Goal: Task Accomplishment & Management: Manage account settings

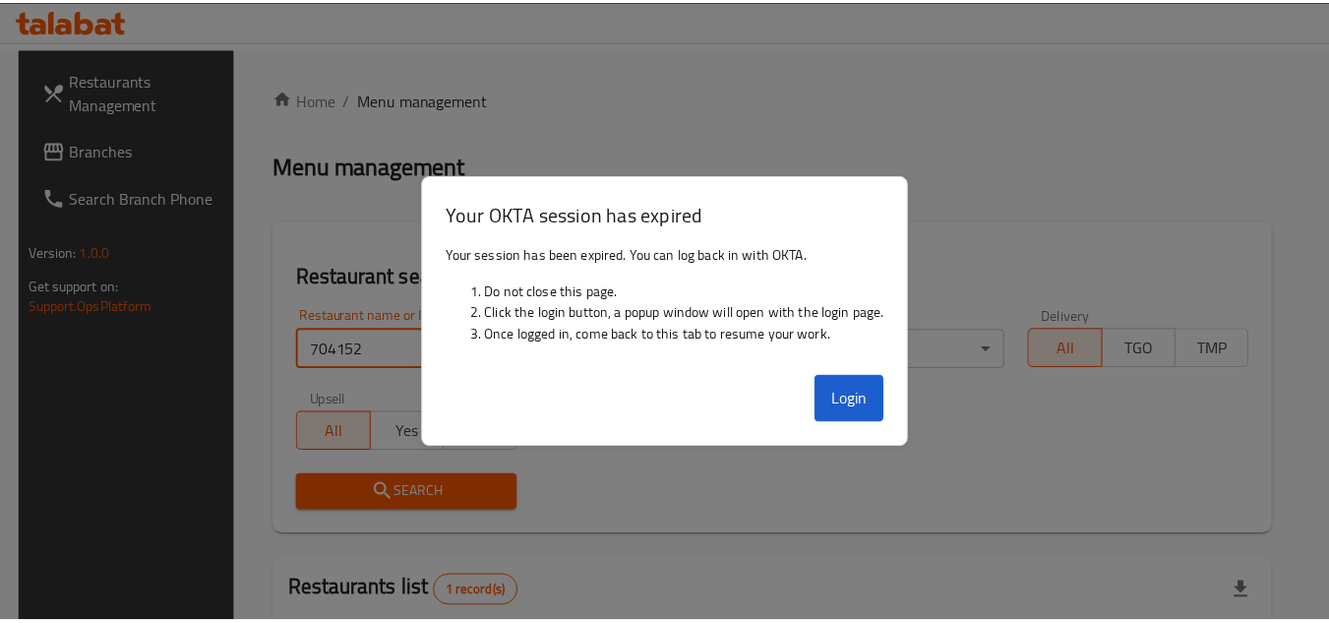
scroll to position [255, 0]
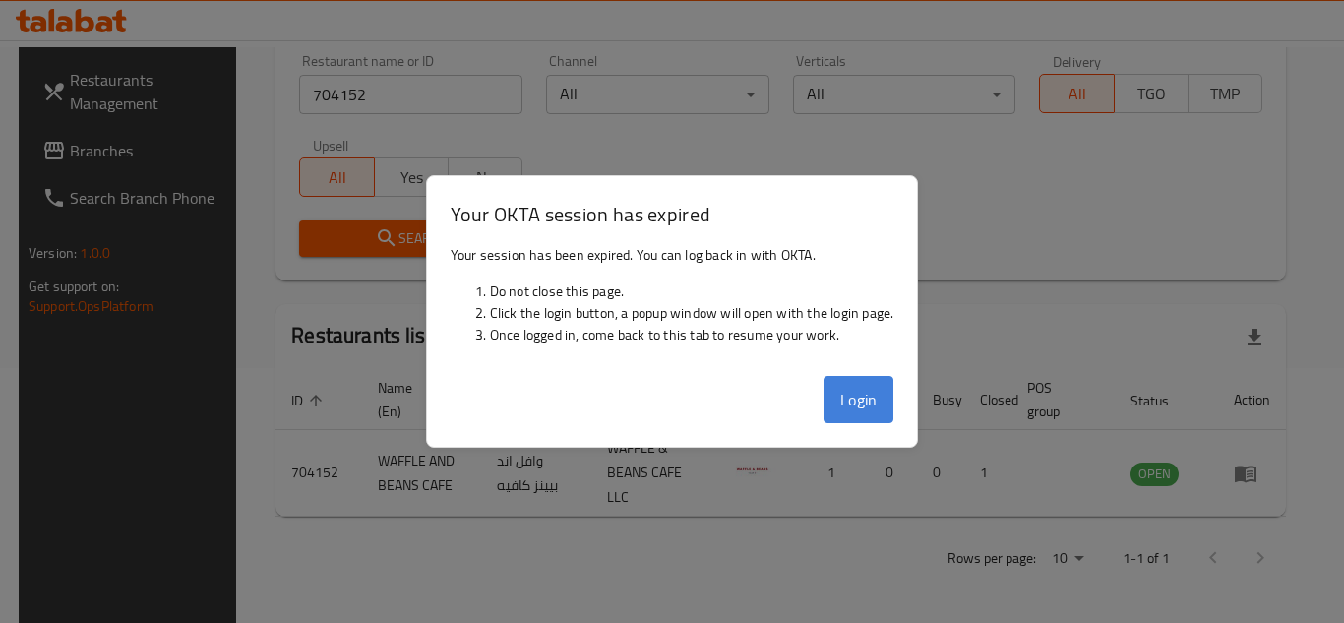
click at [852, 397] on button "Login" at bounding box center [858, 399] width 71 height 47
click at [857, 395] on button "Login" at bounding box center [858, 399] width 71 height 47
click at [864, 399] on th "Branches" at bounding box center [835, 400] width 69 height 60
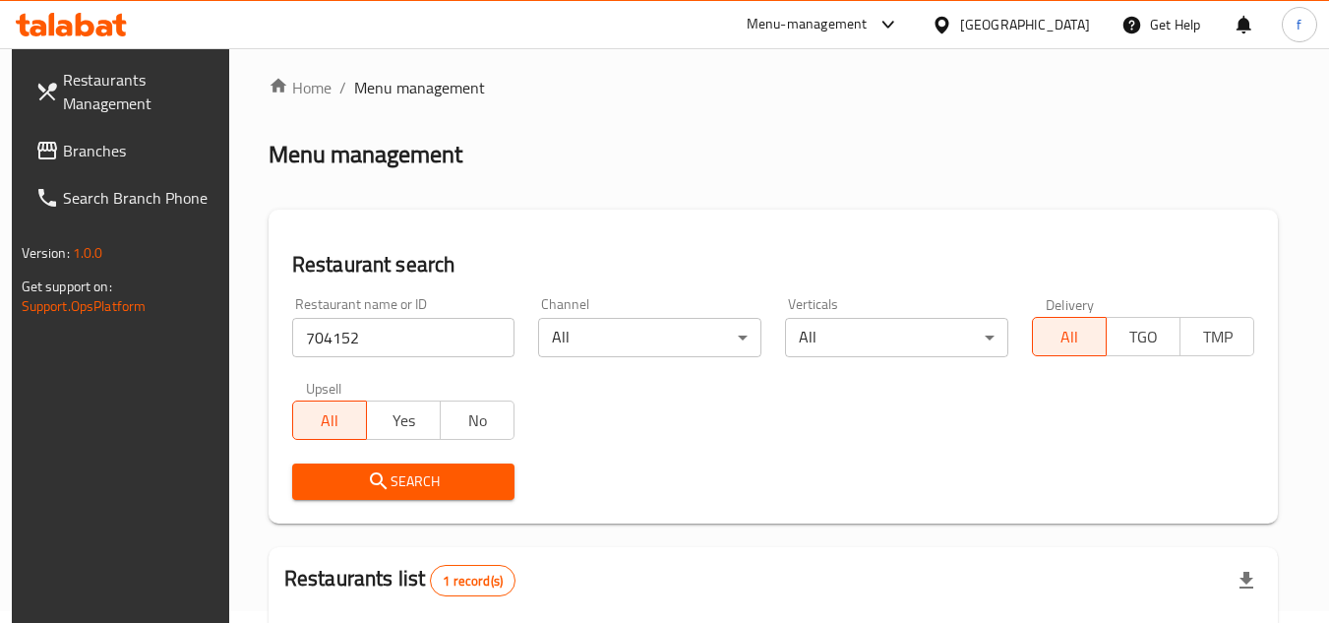
scroll to position [0, 0]
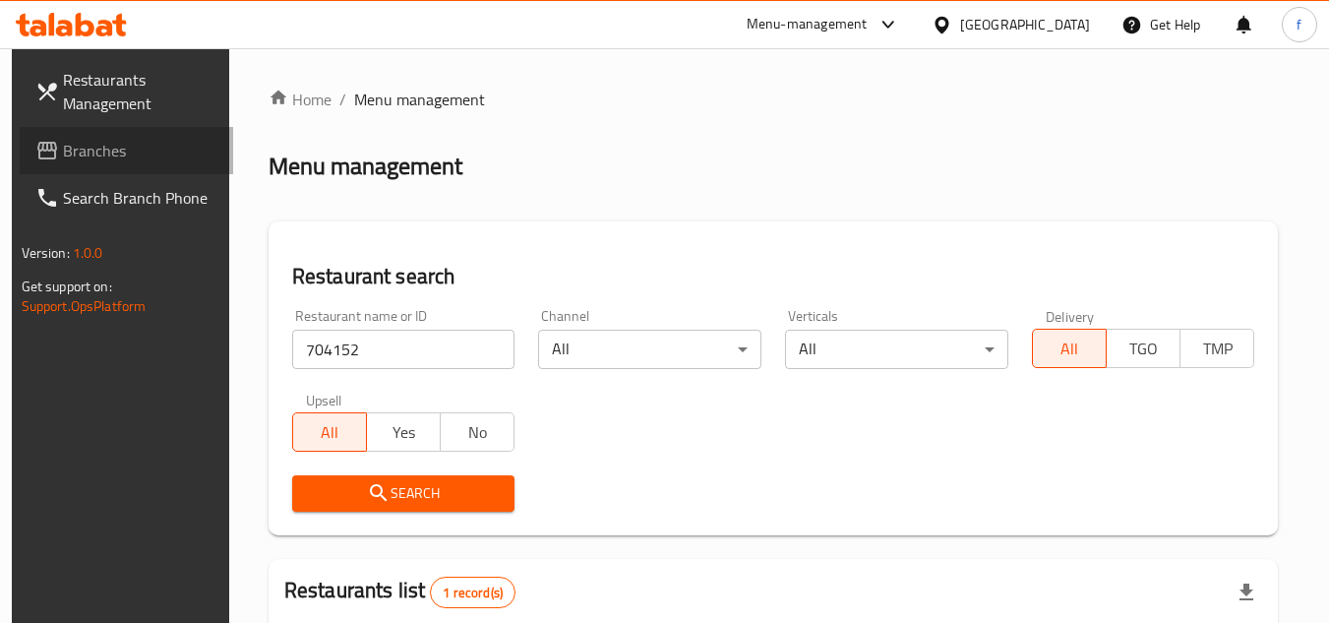
click at [71, 150] on span "Branches" at bounding box center [140, 151] width 155 height 24
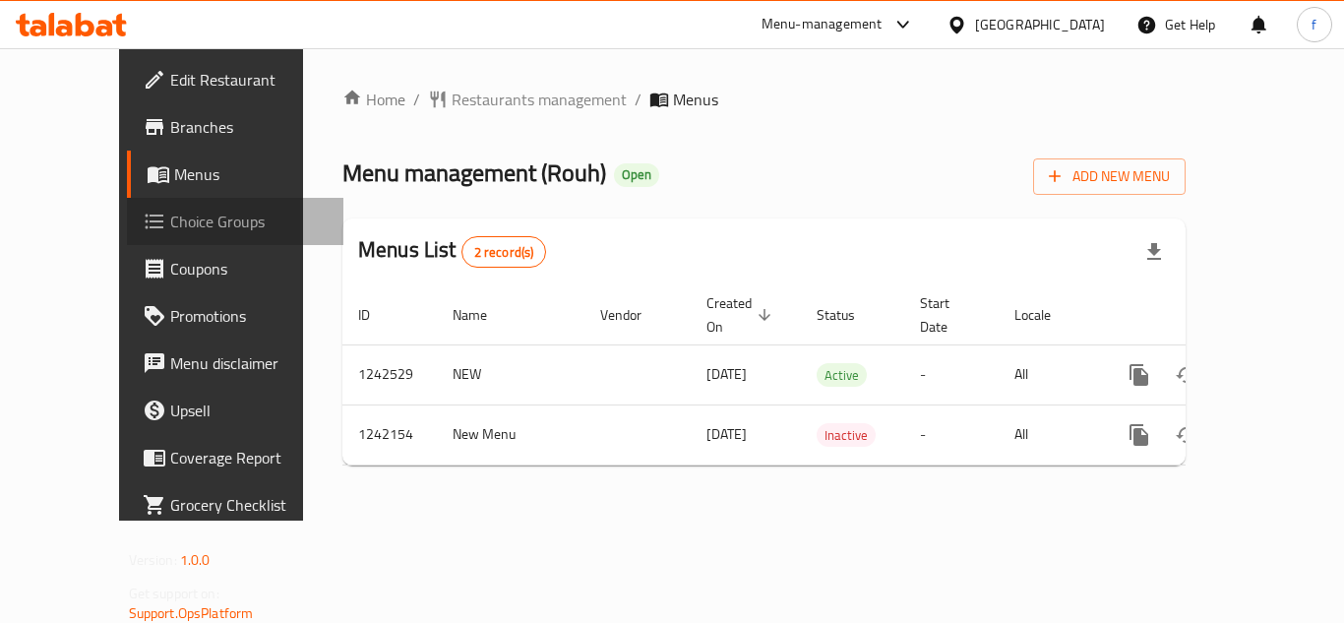
click at [170, 216] on span "Choice Groups" at bounding box center [248, 222] width 157 height 24
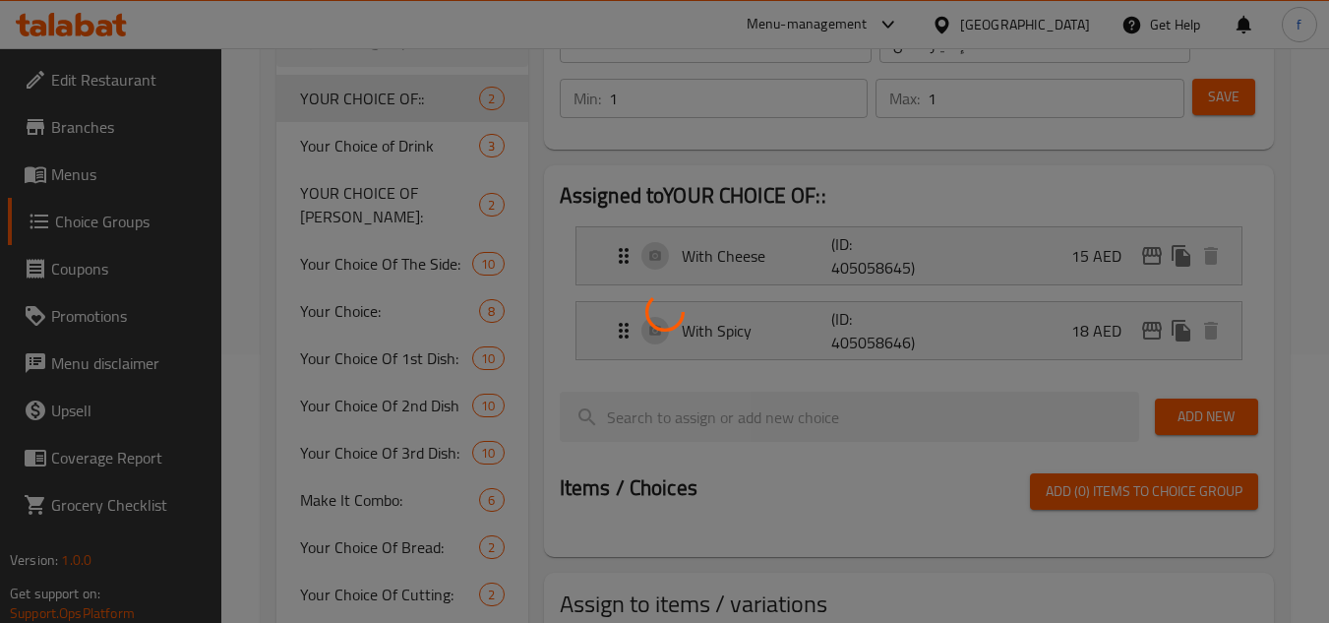
scroll to position [295, 0]
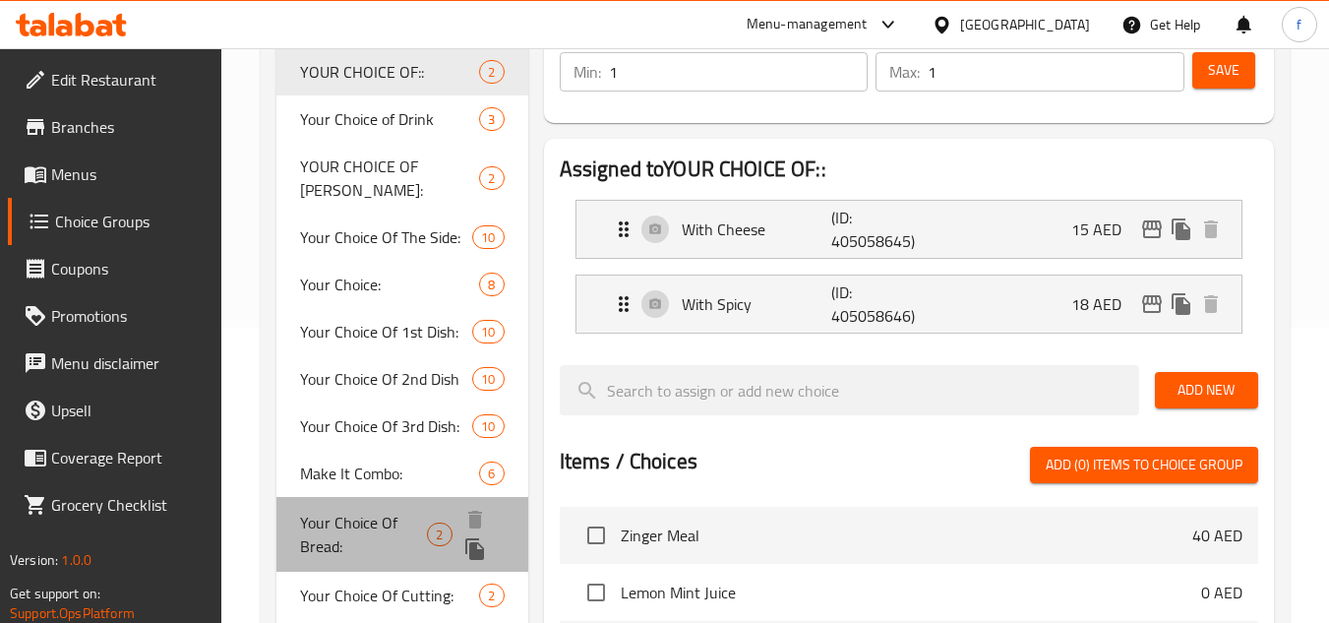
click at [350, 518] on span "Your Choice Of Bread:" at bounding box center [363, 533] width 127 height 47
type input "Your Choice Of Bread:"
type input "إختيارك من الخبز:"
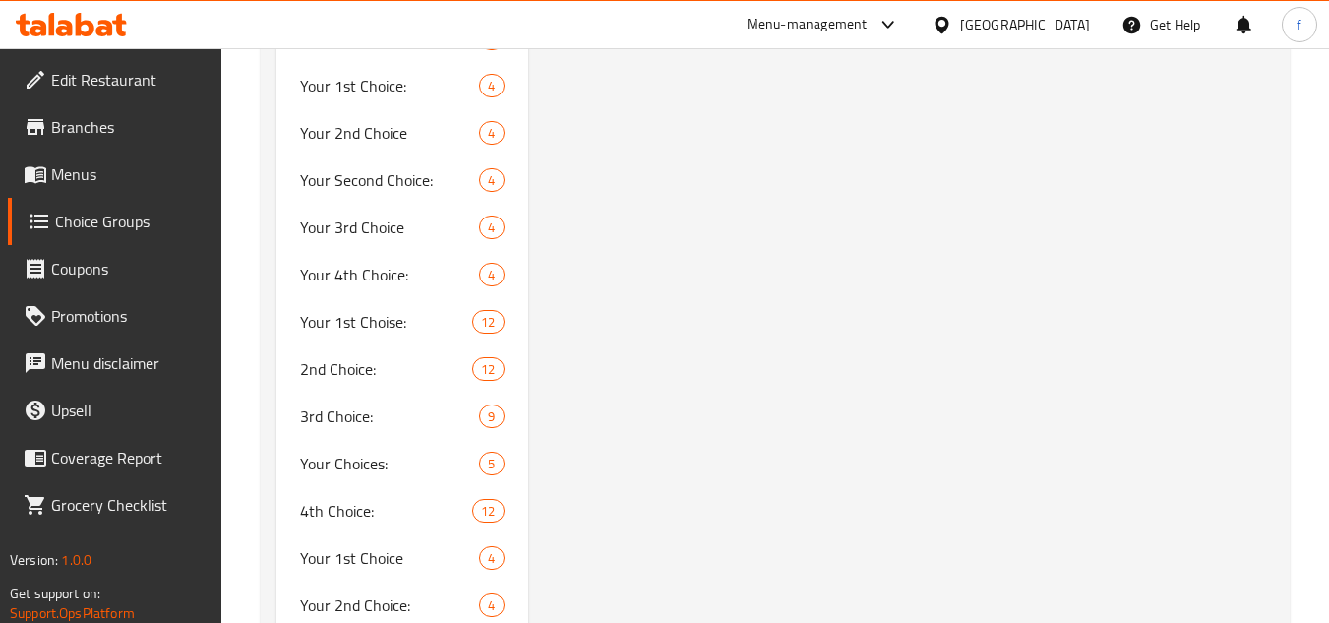
scroll to position [2164, 0]
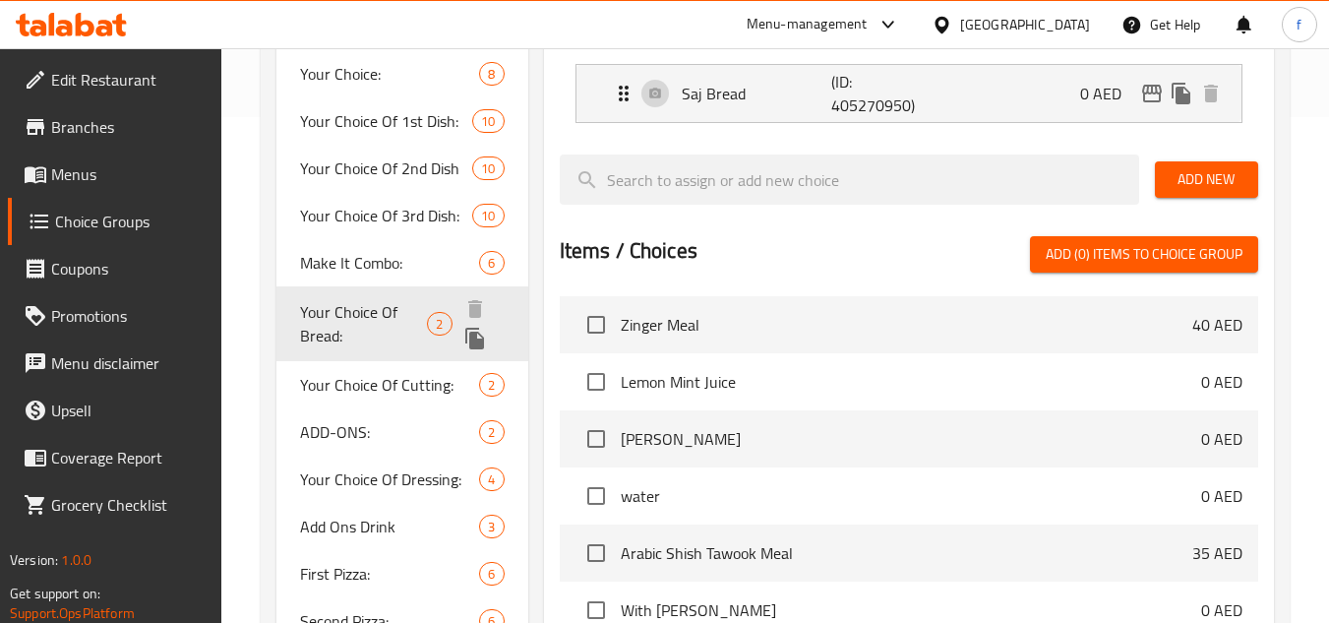
click at [392, 321] on span "Your Choice Of Bread:" at bounding box center [363, 323] width 127 height 47
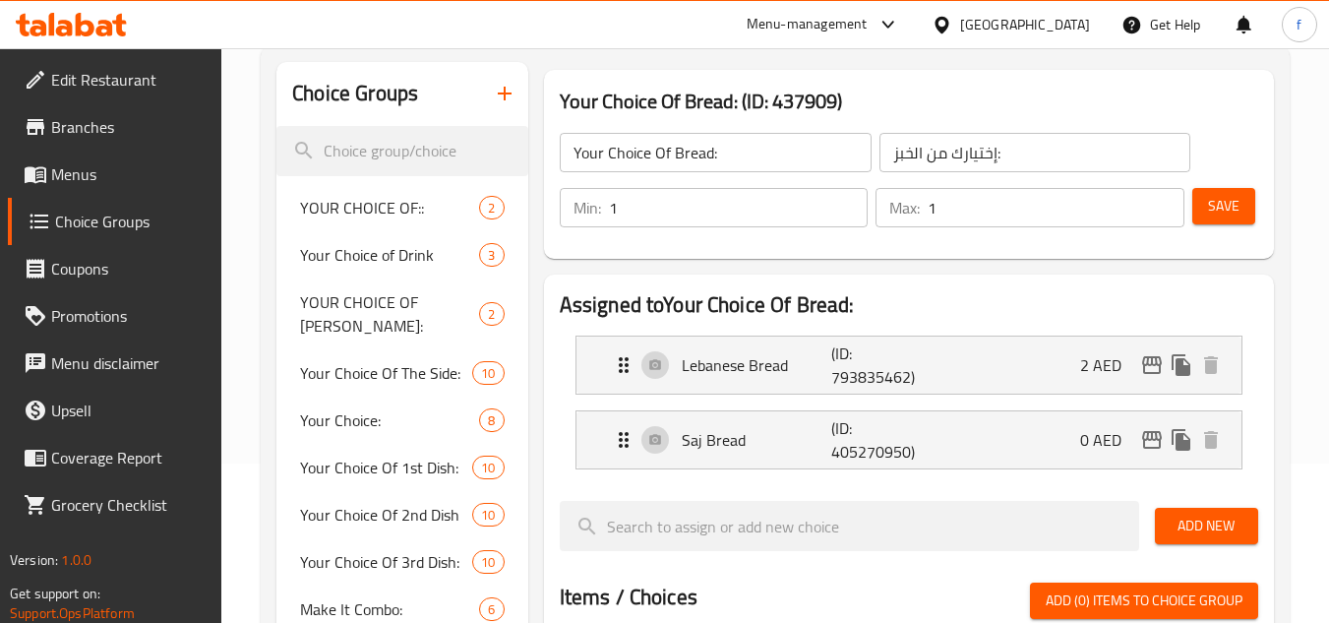
scroll to position [0, 0]
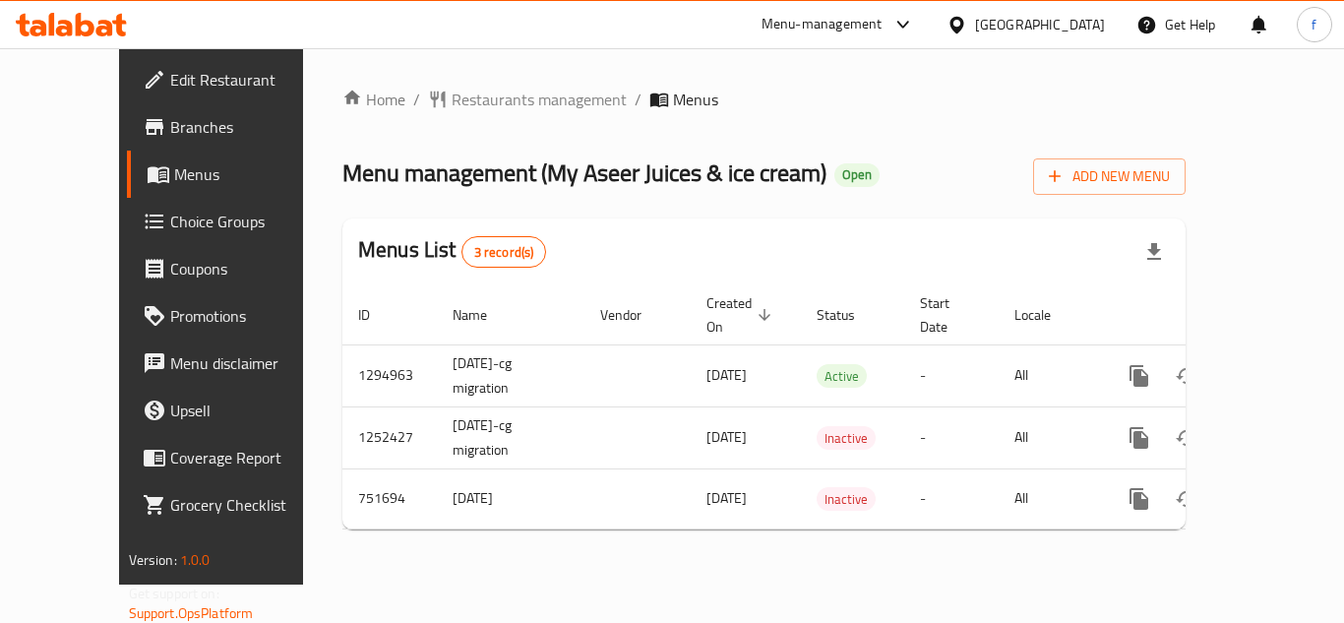
click at [170, 221] on span "Choice Groups" at bounding box center [248, 222] width 157 height 24
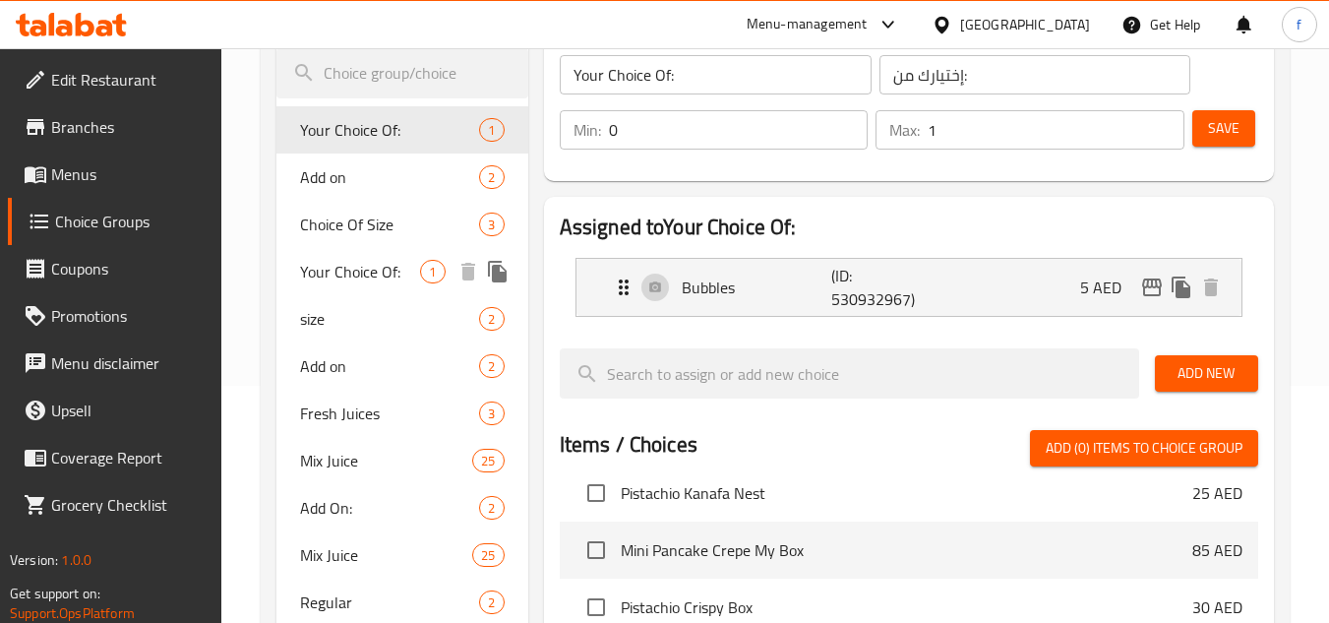
scroll to position [236, 0]
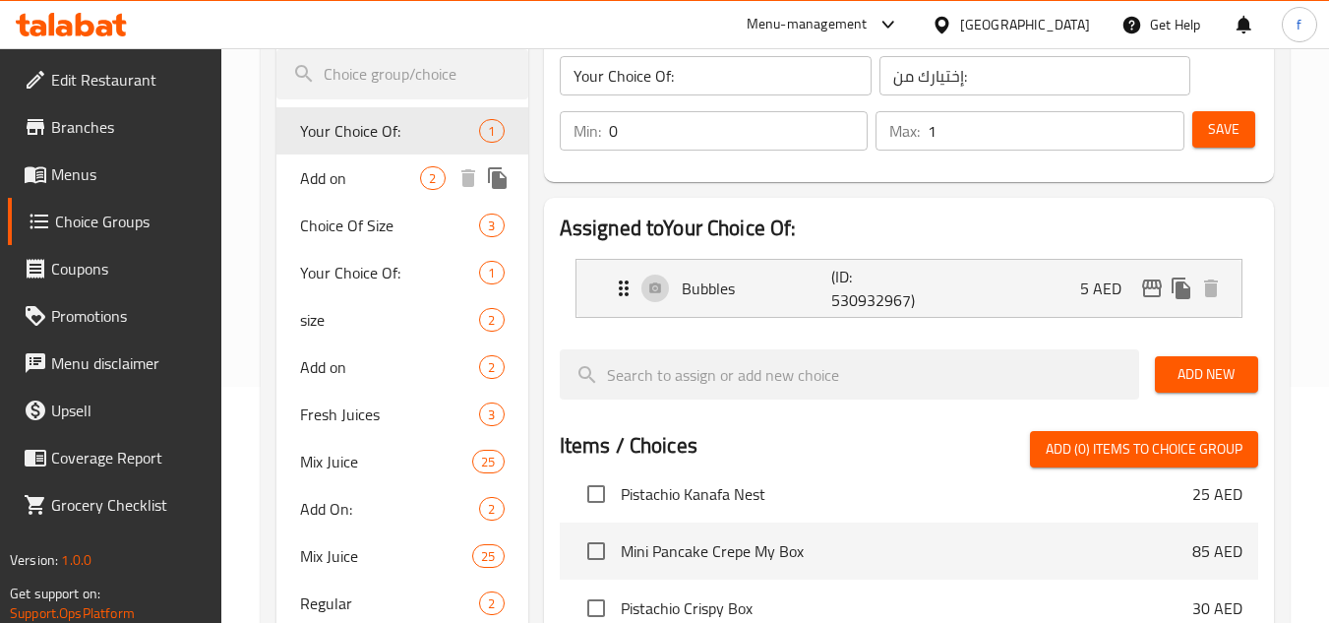
click at [338, 173] on span "Add on" at bounding box center [360, 178] width 120 height 24
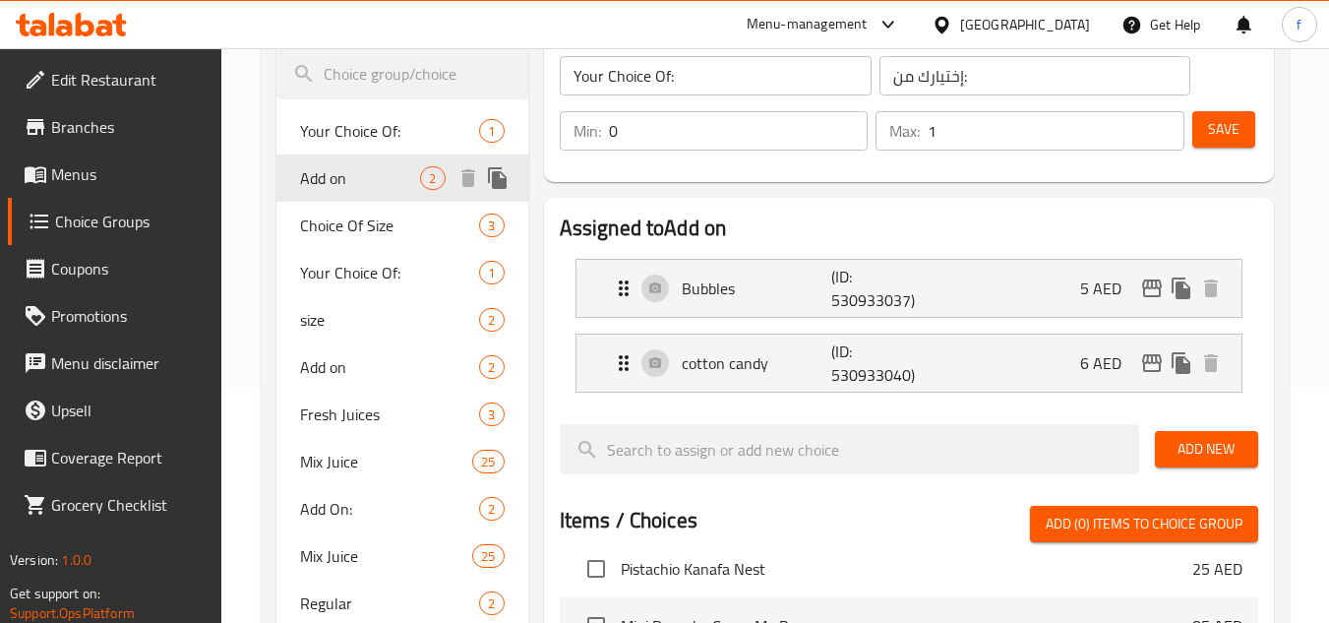
type input "Add on"
type input "اضافه"
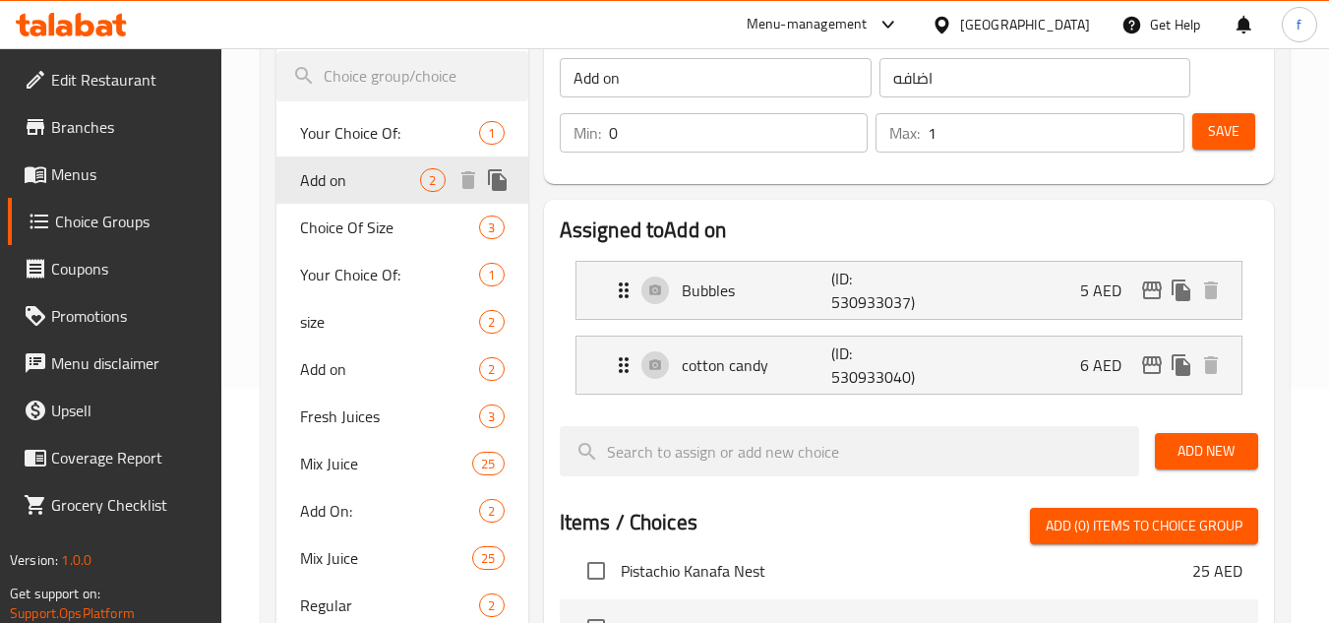
scroll to position [269, 0]
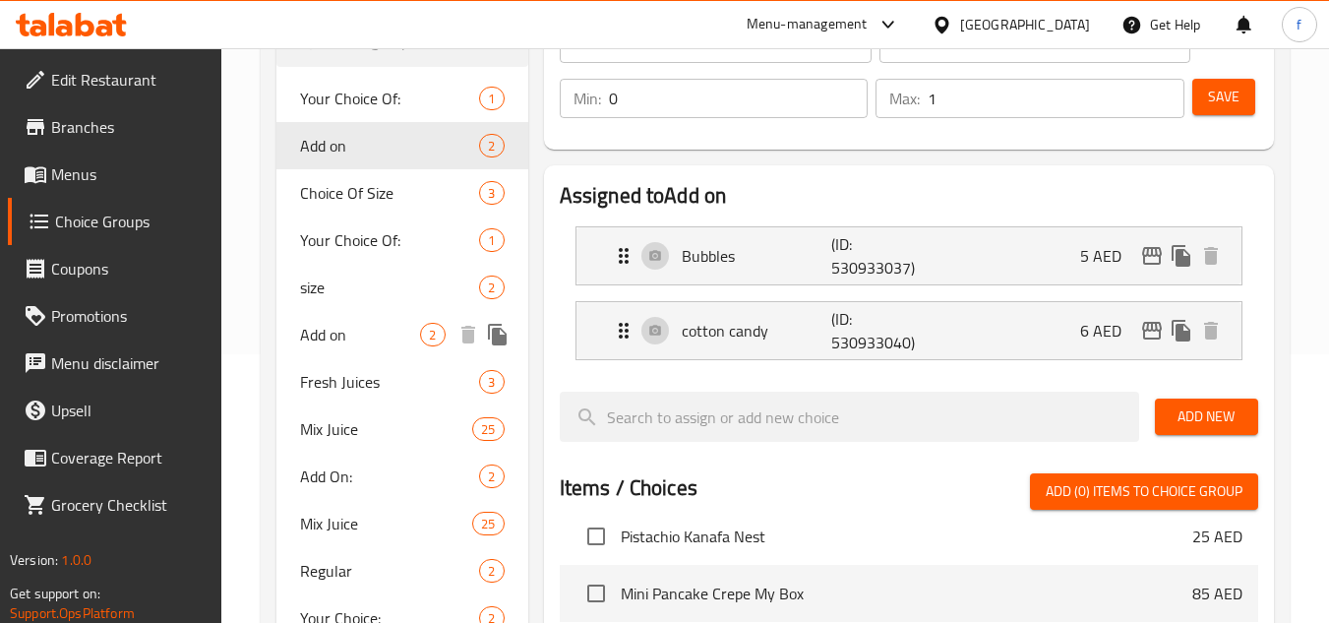
click at [318, 328] on span "Add on" at bounding box center [360, 335] width 120 height 24
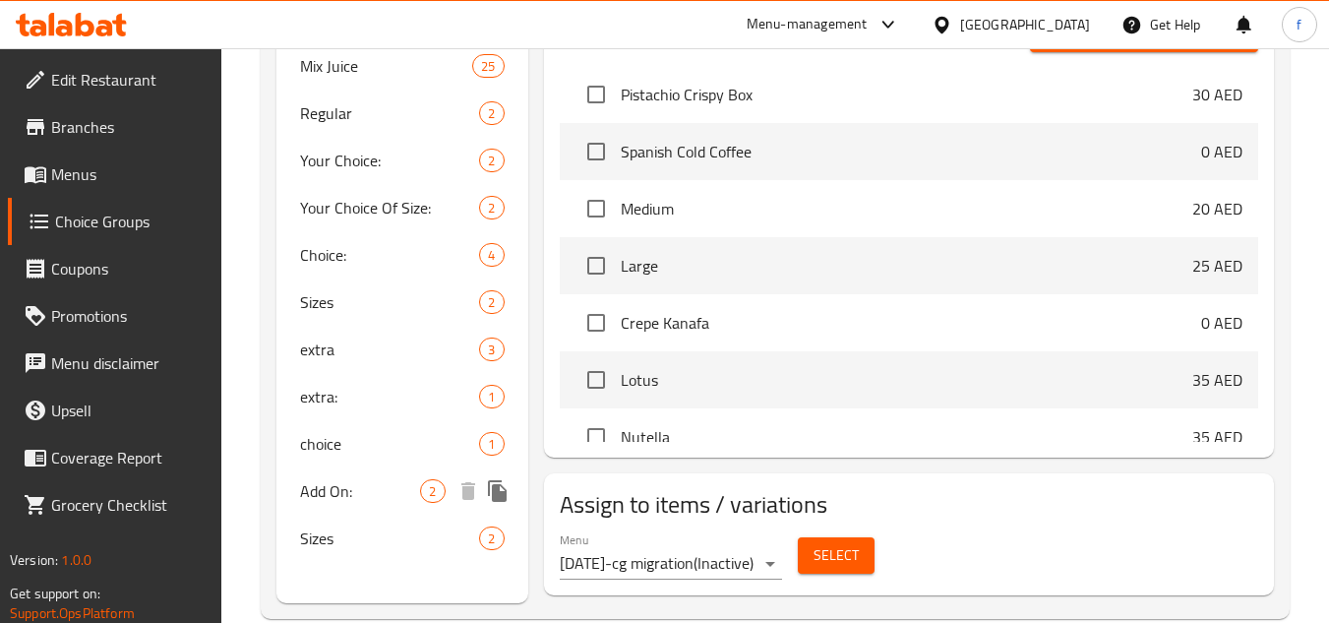
scroll to position [760, 0]
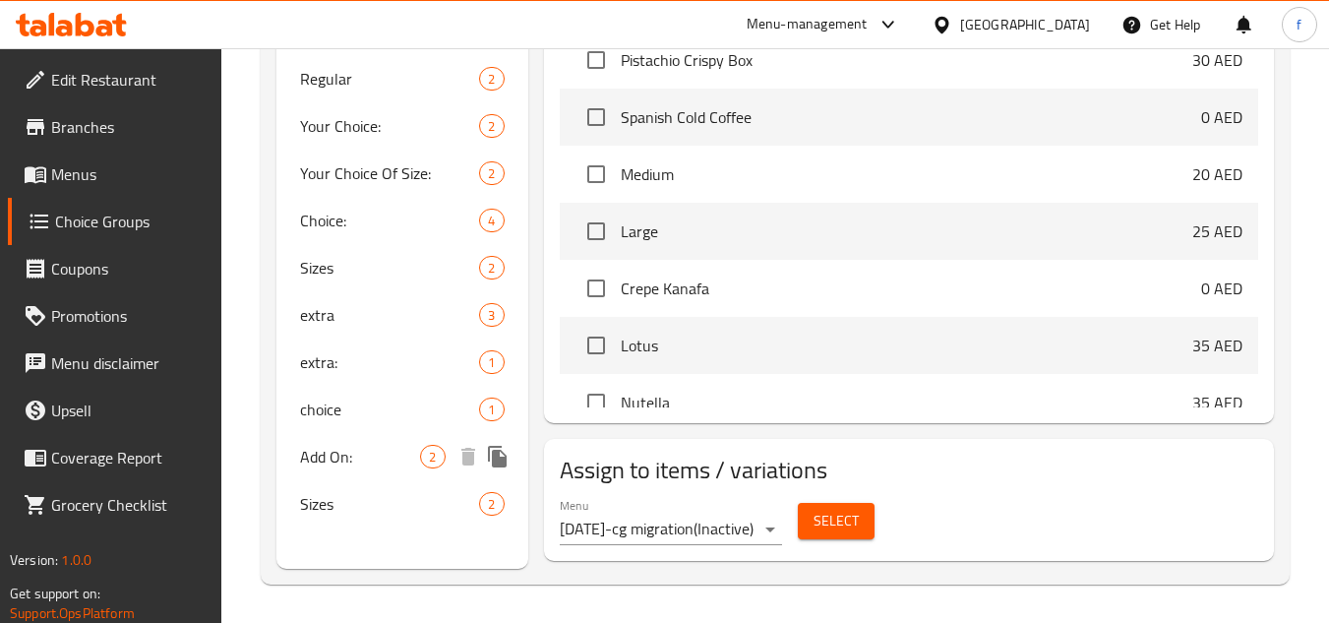
click at [329, 465] on span "Add On:" at bounding box center [360, 457] width 120 height 24
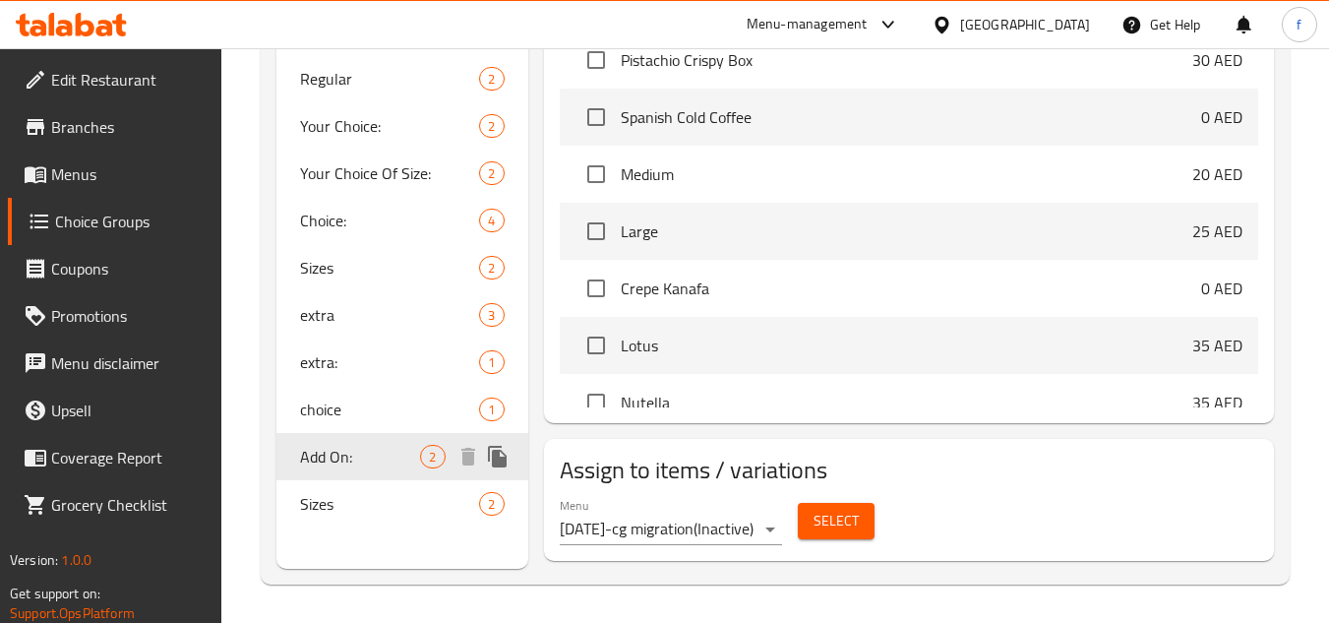
type input "Add On:"
type input "إضافة على:"
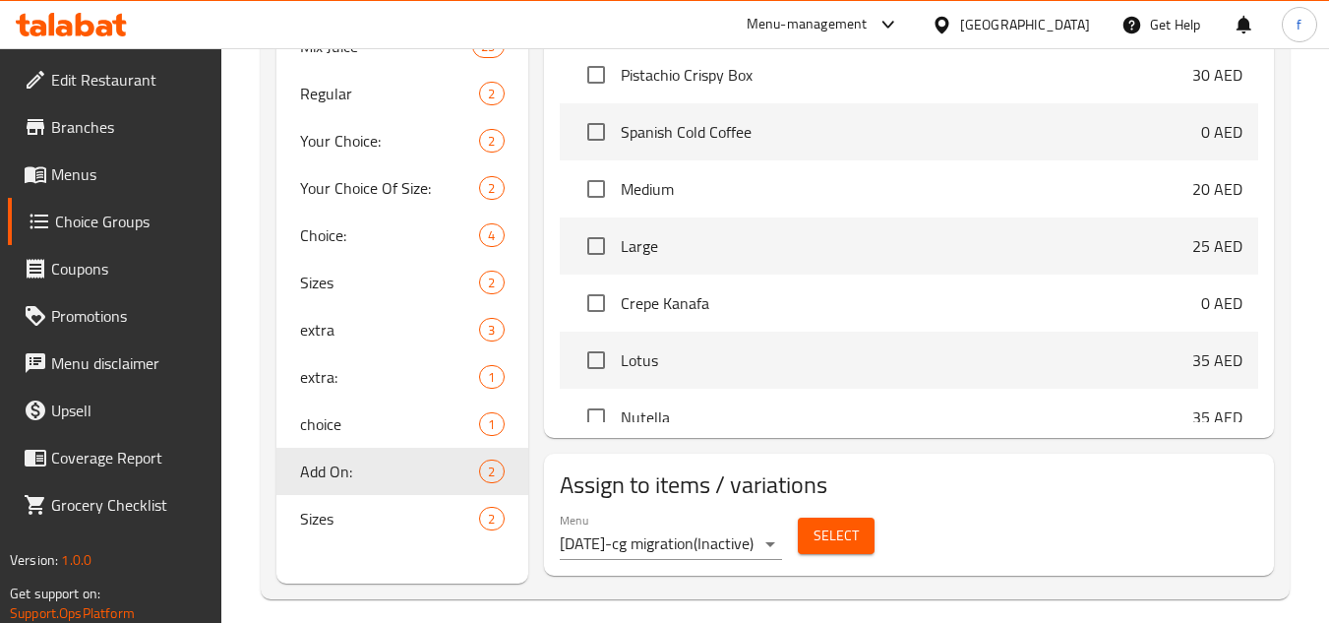
scroll to position [761, 0]
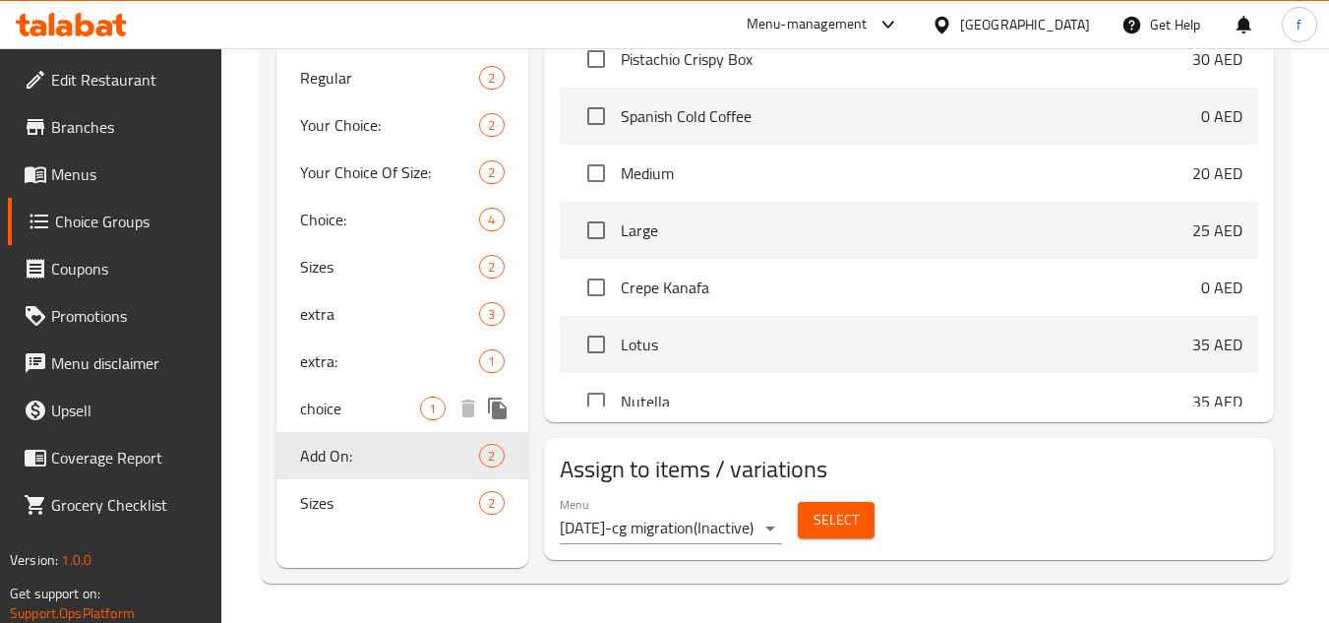
click at [339, 398] on span "choice" at bounding box center [360, 408] width 120 height 24
type input "choice"
type input "إختر"
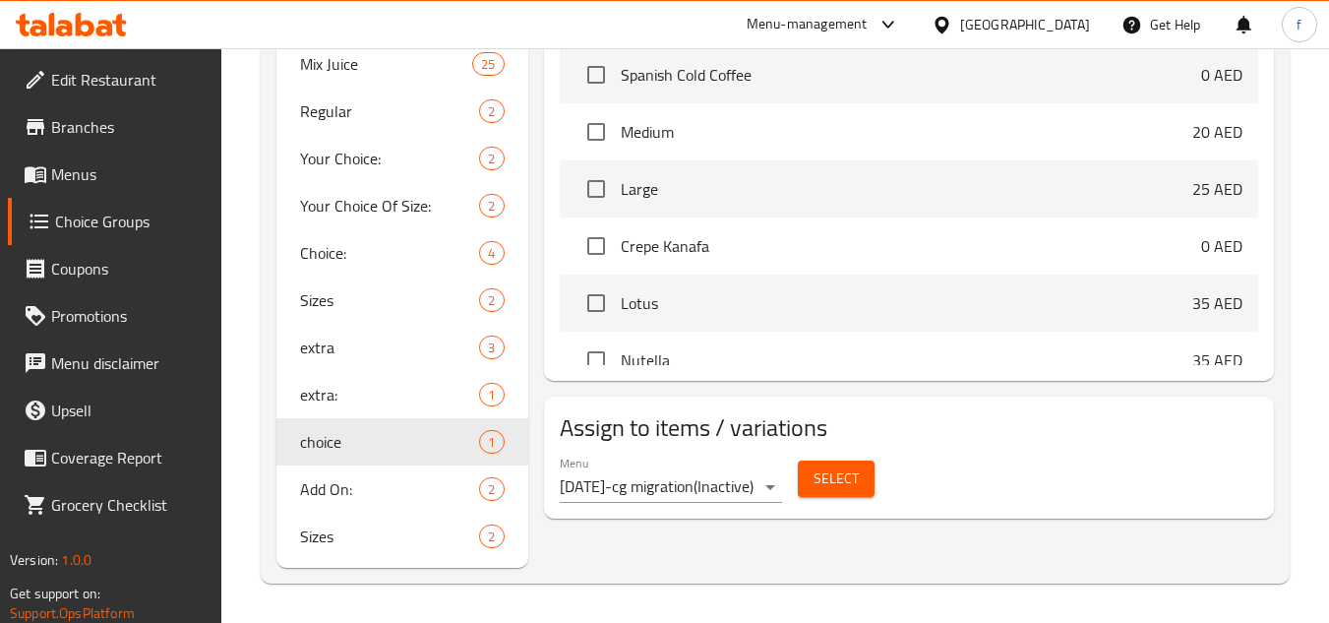
scroll to position [0, 0]
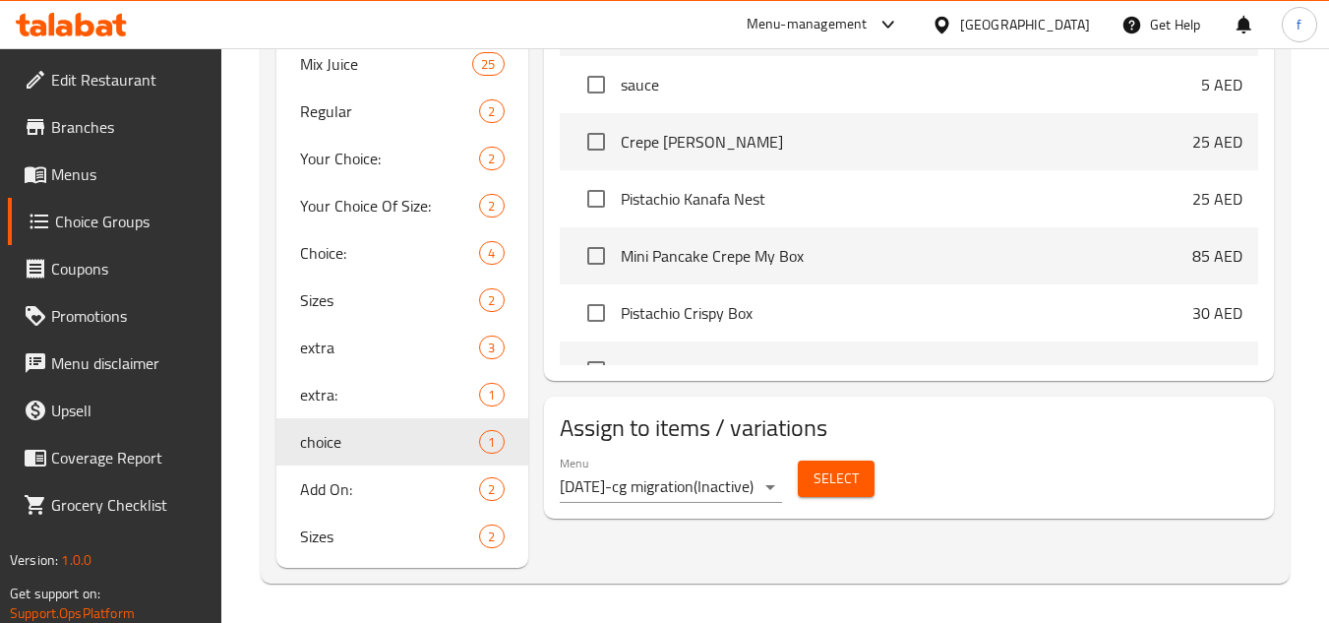
drag, startPoint x: 767, startPoint y: 336, endPoint x: 606, endPoint y: 394, distance: 171.4
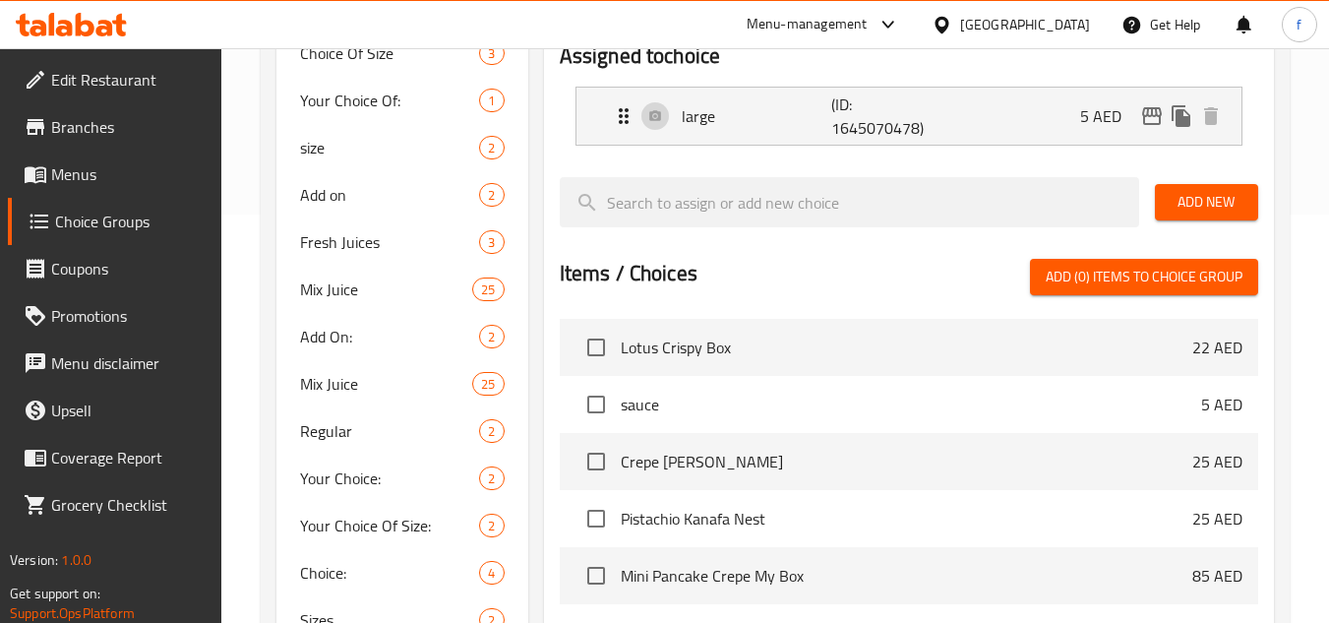
scroll to position [138, 0]
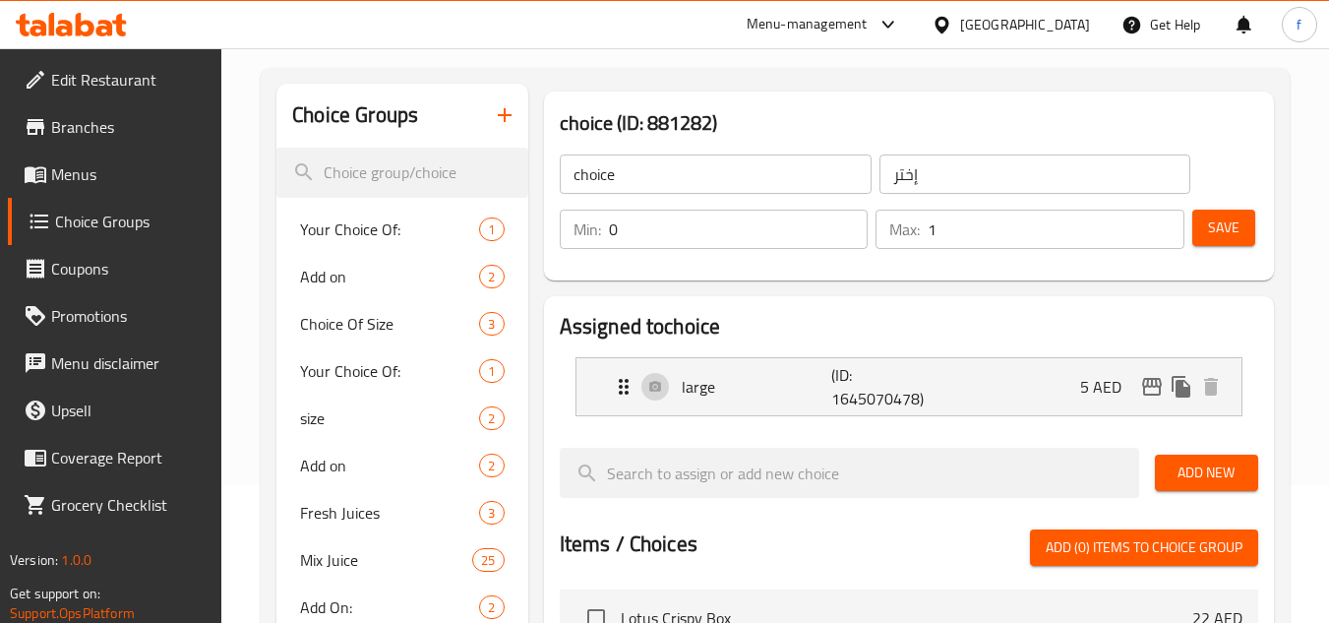
click at [854, 322] on h2 "Assigned to choice" at bounding box center [909, 327] width 698 height 30
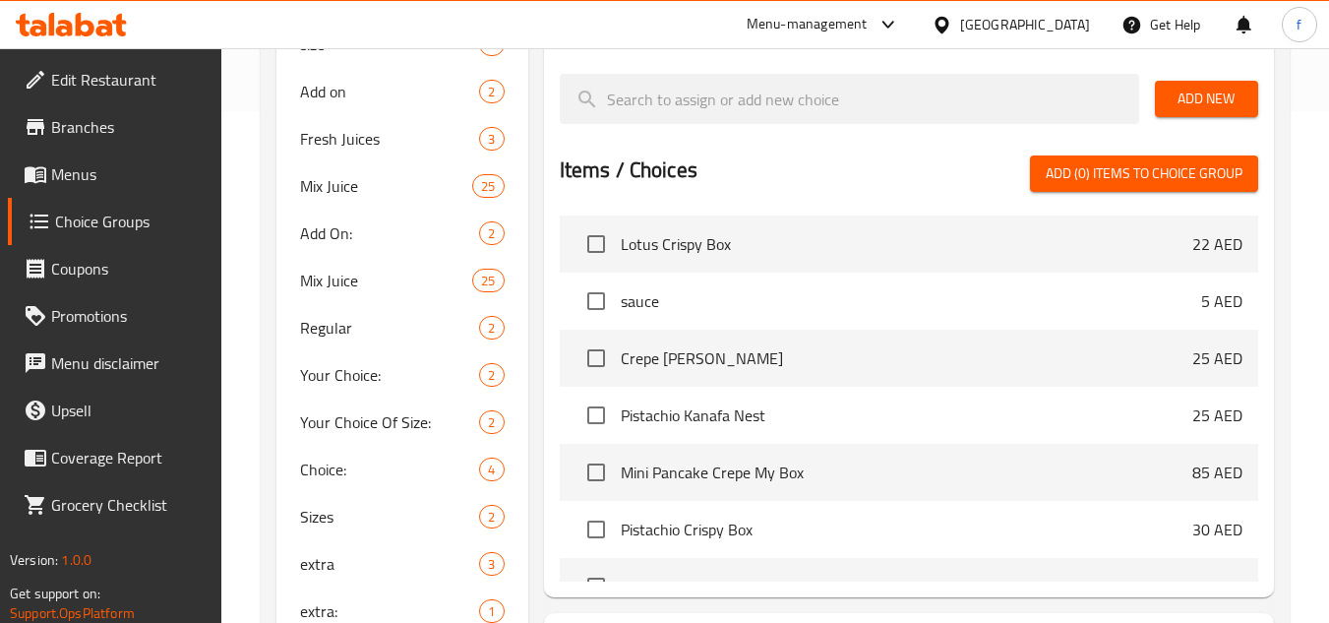
scroll to position [630, 0]
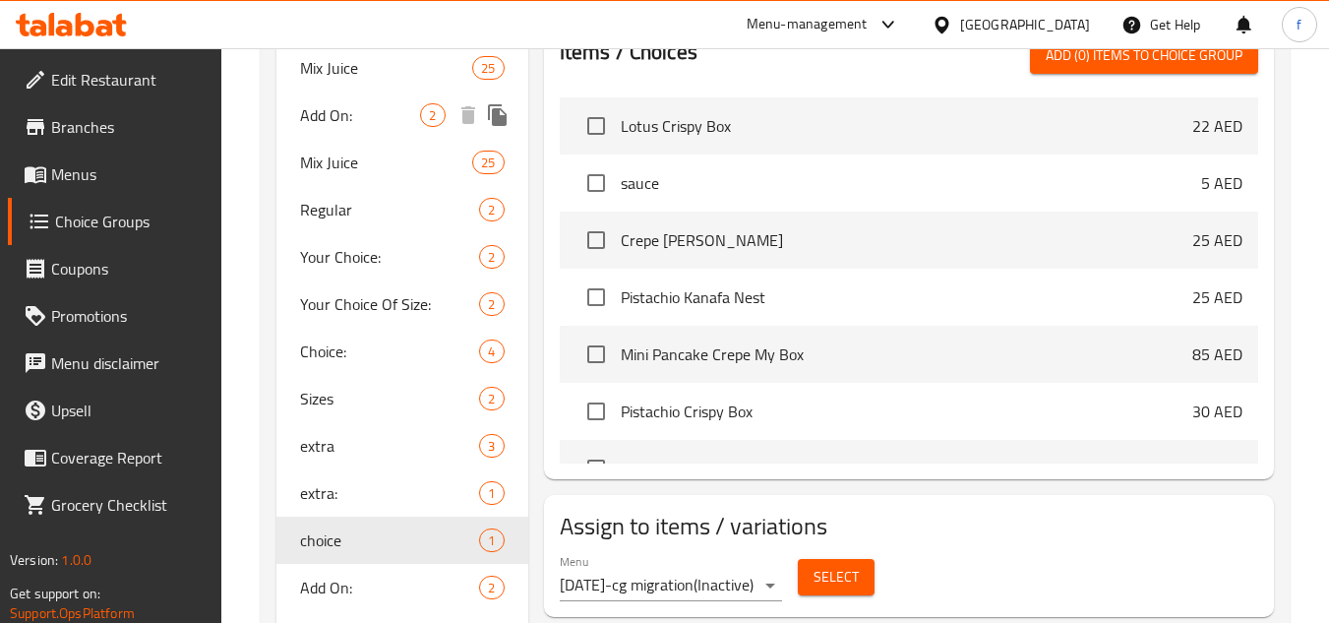
click at [359, 118] on span "Add On:" at bounding box center [360, 115] width 120 height 24
type input "Add On:"
type input "إضافة على:"
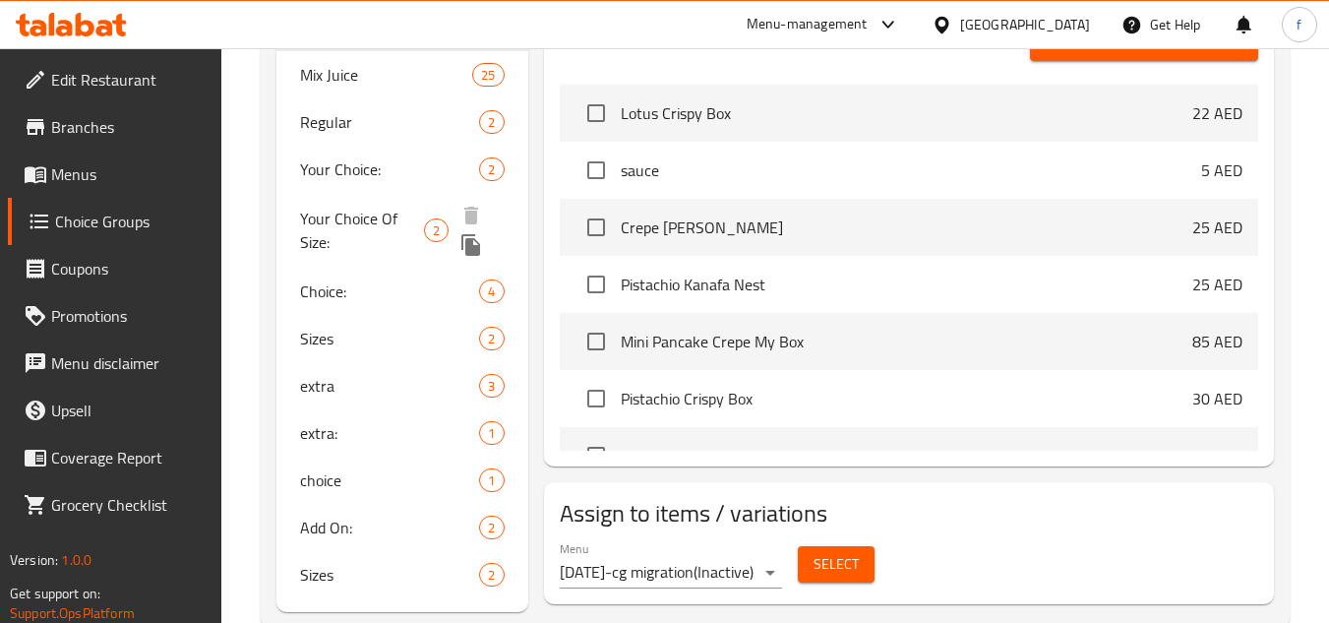
scroll to position [728, 0]
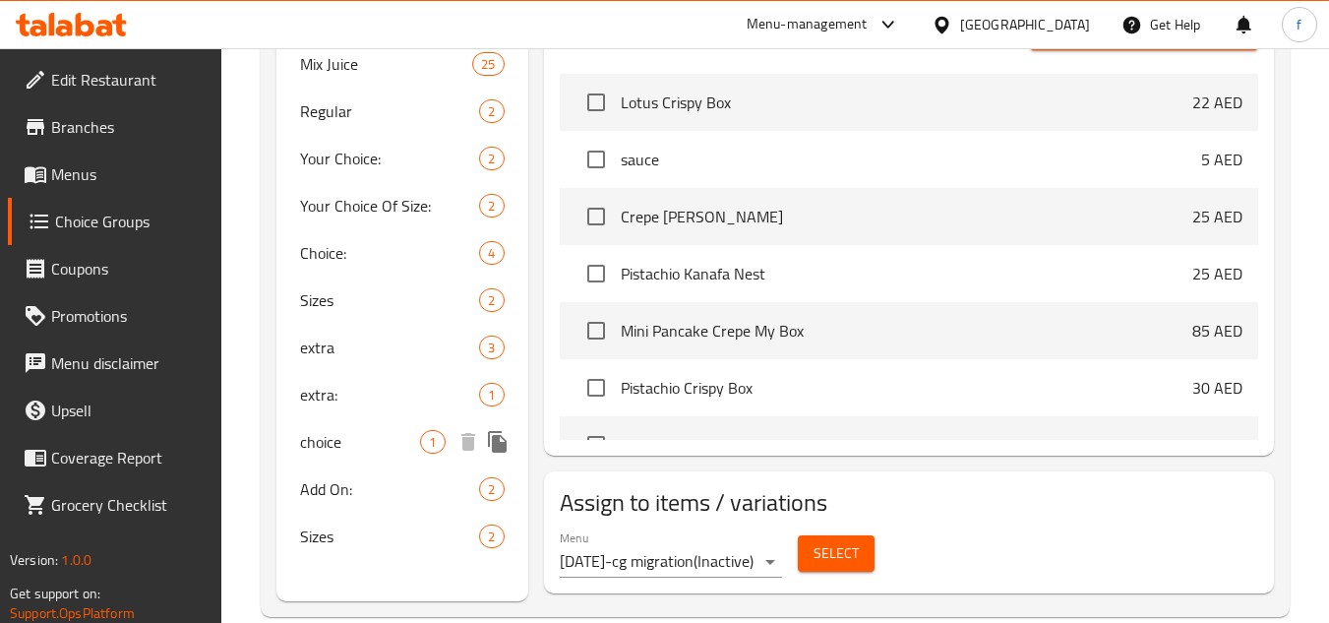
click at [313, 445] on span "choice" at bounding box center [360, 442] width 120 height 24
type input "choice"
type input "إختر"
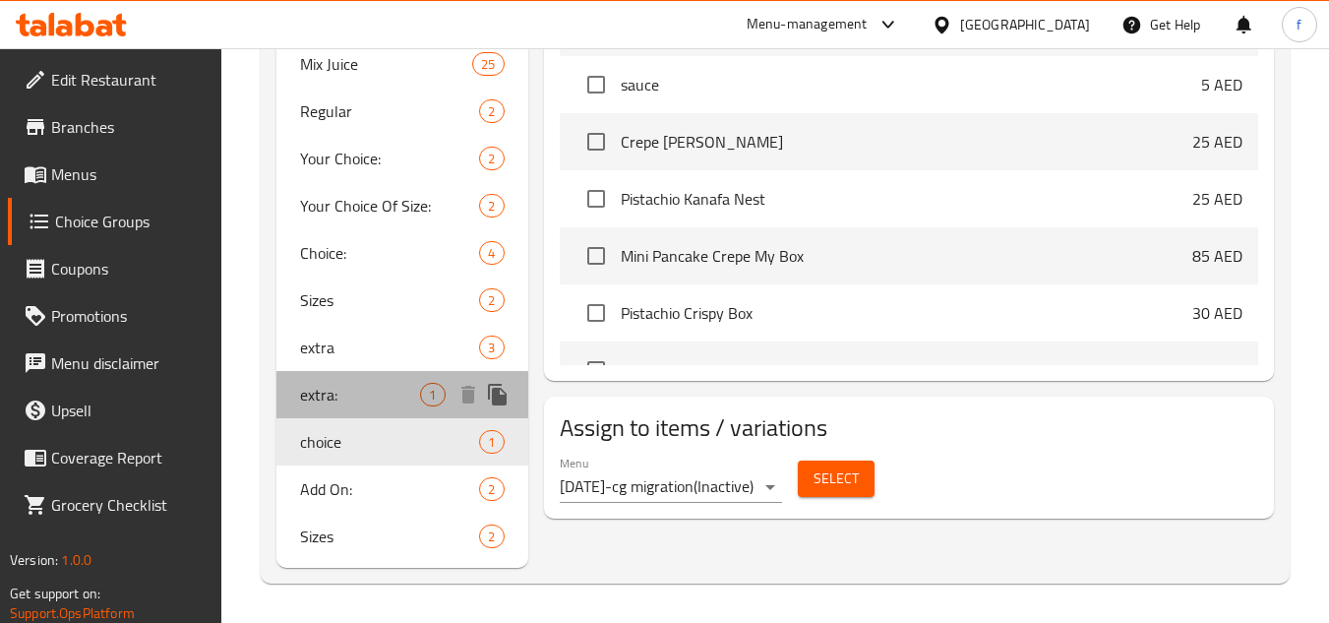
click at [343, 397] on span "extra:" at bounding box center [360, 395] width 120 height 24
type input "extra:"
type input "إضافة:"
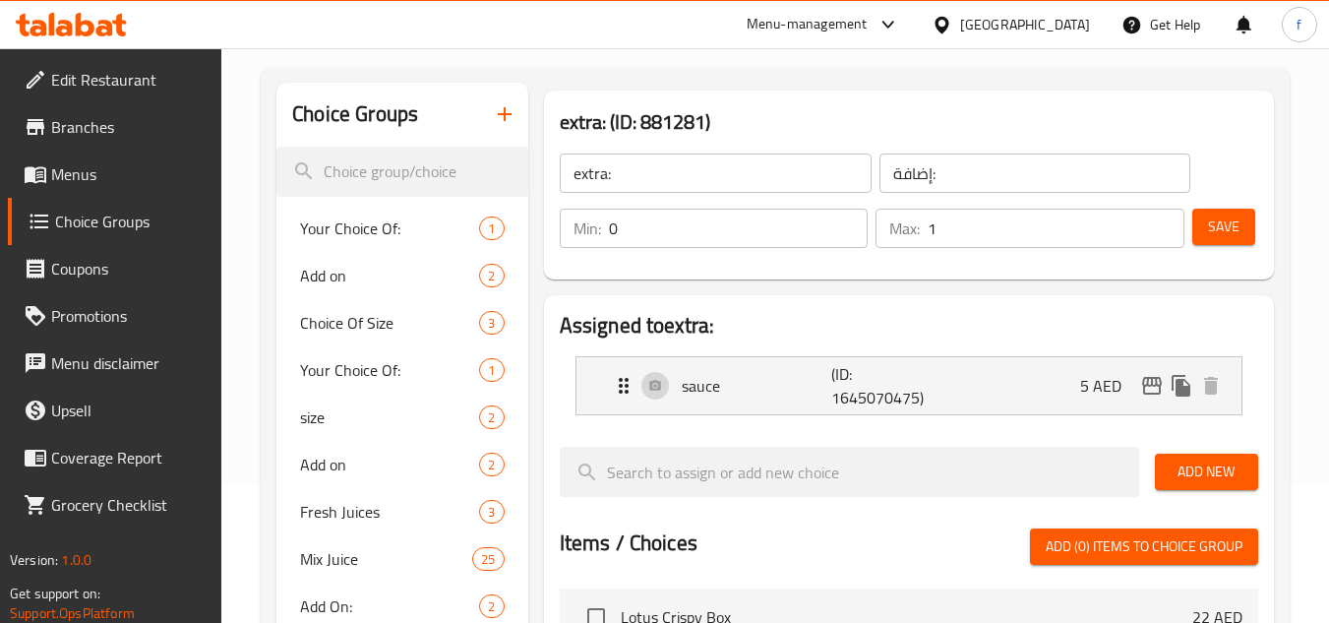
scroll to position [138, 0]
